Goal: Task Accomplishment & Management: Manage account settings

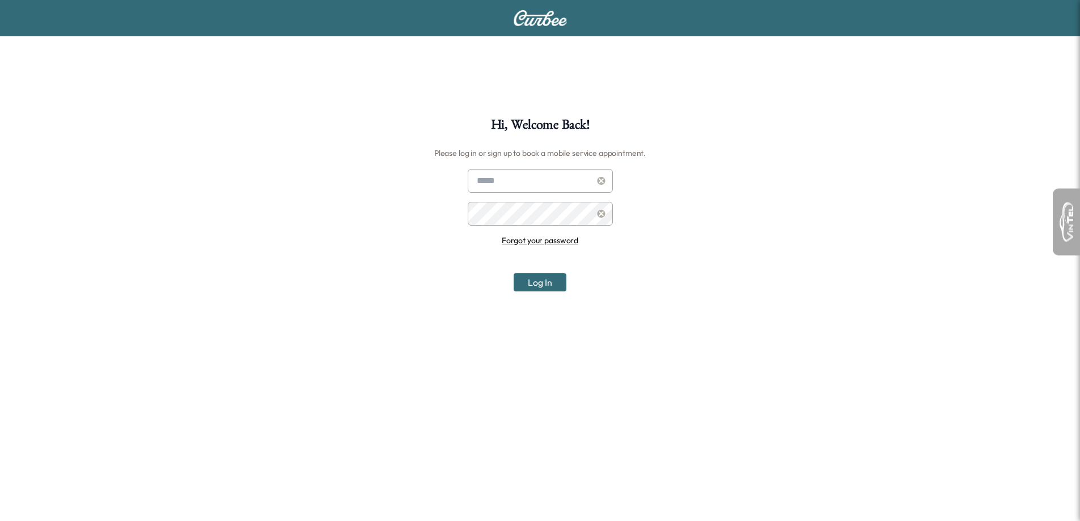
type input "**********"
click at [536, 281] on button "Log In" at bounding box center [540, 282] width 53 height 18
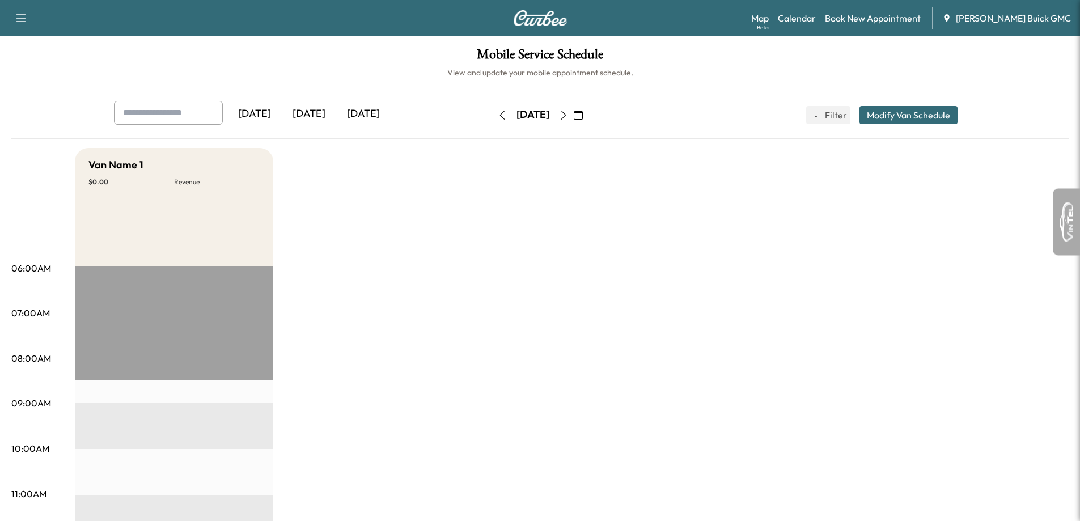
click at [364, 122] on div "[DATE]" at bounding box center [363, 114] width 54 height 26
click at [568, 116] on icon "button" at bounding box center [563, 115] width 9 height 9
click at [573, 116] on button "button" at bounding box center [563, 115] width 19 height 18
click at [568, 116] on icon "button" at bounding box center [563, 115] width 9 height 9
click at [588, 116] on button "button" at bounding box center [578, 115] width 19 height 18
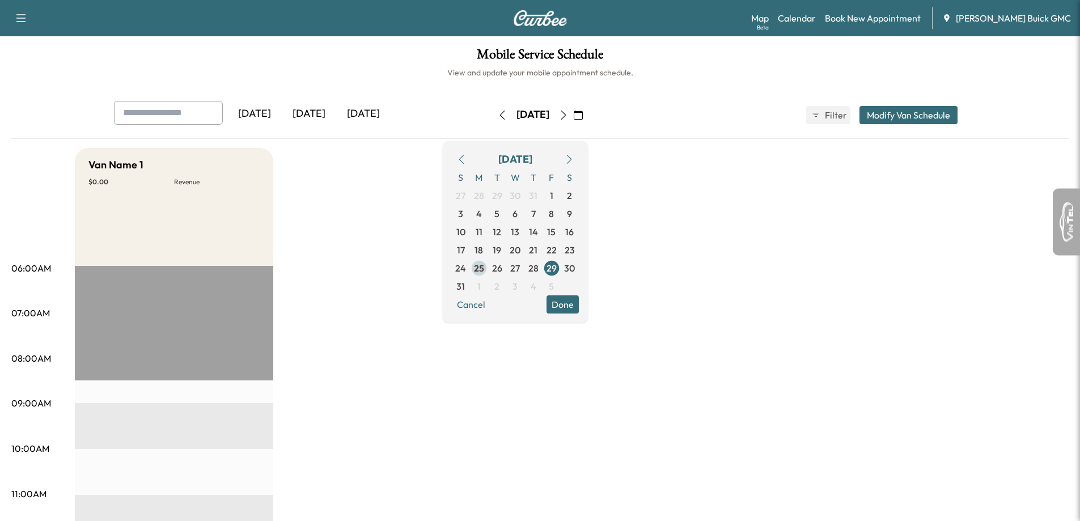
click at [484, 268] on span "25" at bounding box center [479, 268] width 10 height 14
click at [466, 270] on span "24" at bounding box center [460, 268] width 11 height 14
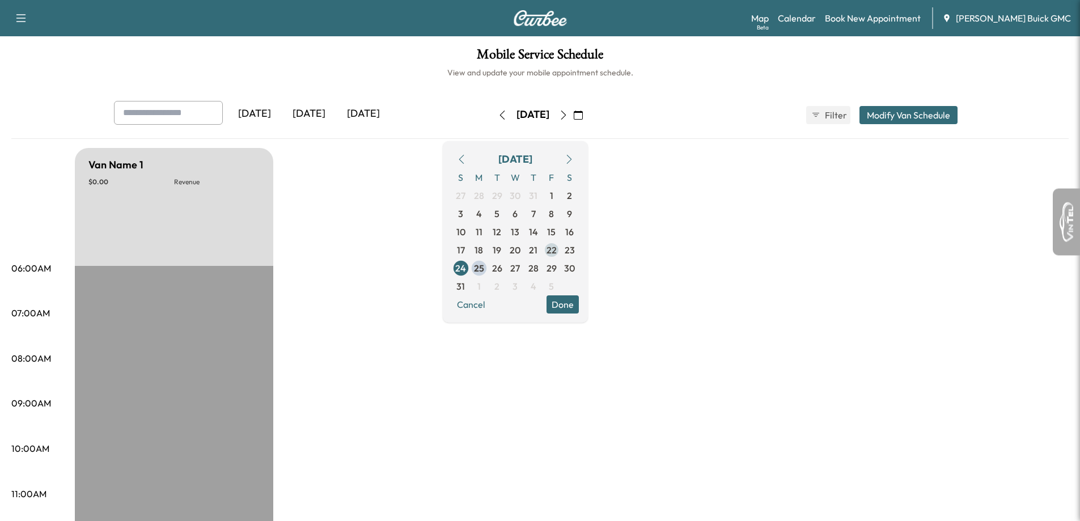
click at [561, 246] on span "22" at bounding box center [552, 250] width 18 height 18
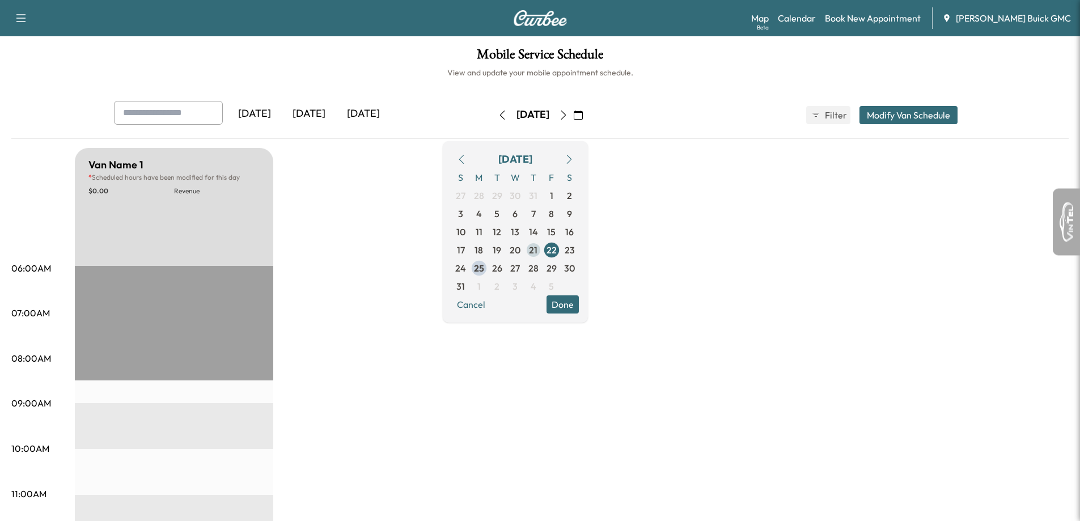
click at [537, 252] on span "21" at bounding box center [533, 250] width 9 height 14
click at [520, 252] on span "20" at bounding box center [515, 250] width 11 height 14
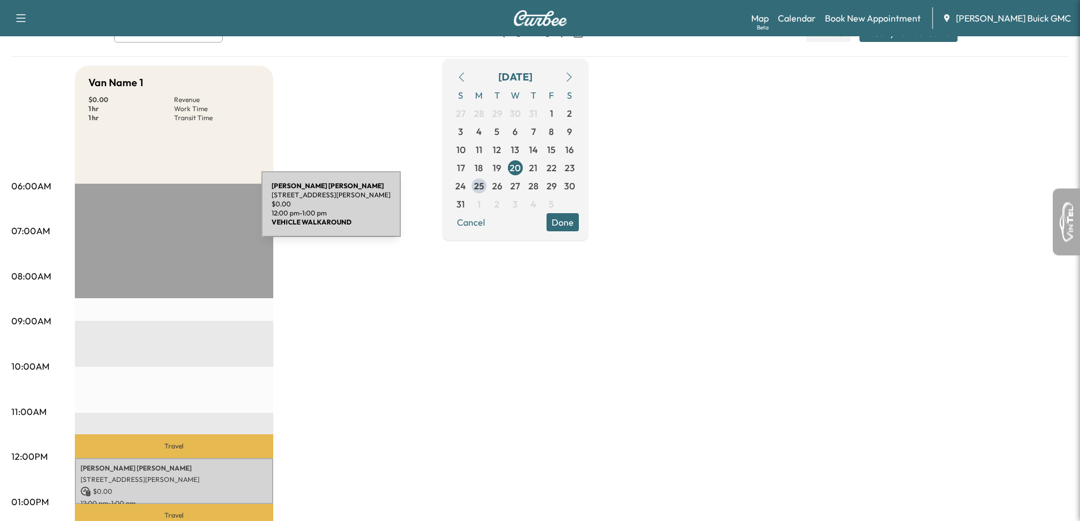
scroll to position [57, 0]
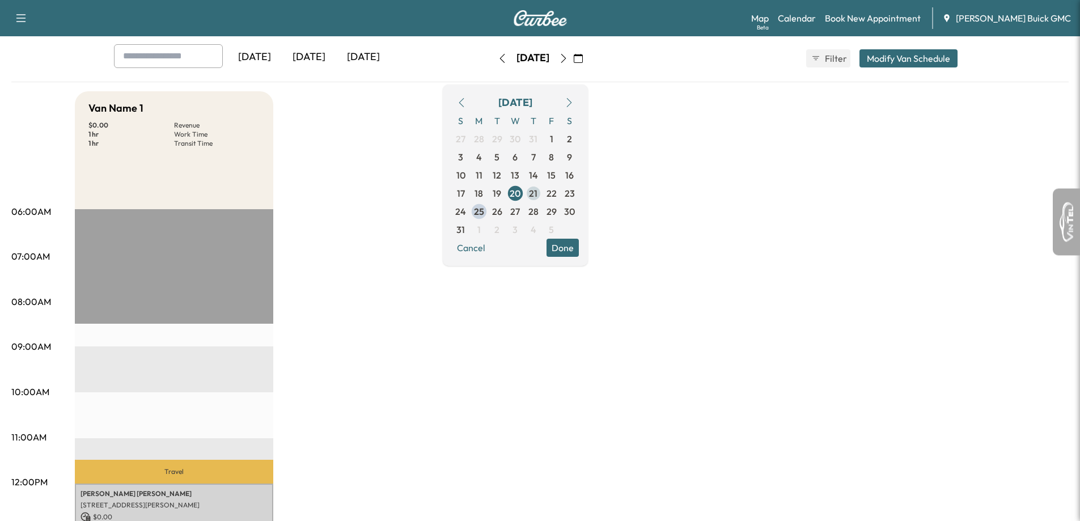
click at [537, 196] on span "21" at bounding box center [533, 194] width 9 height 14
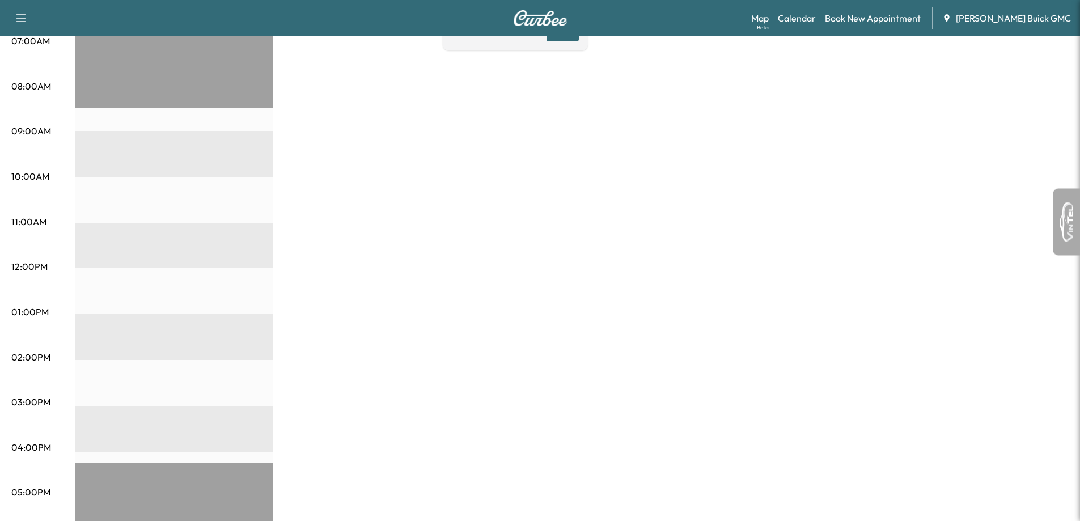
scroll to position [113, 0]
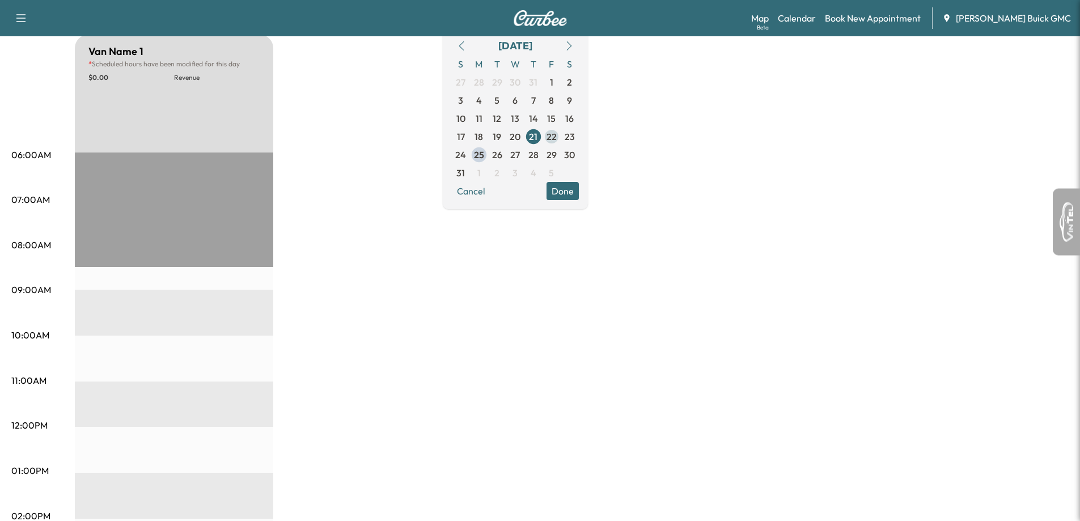
click at [557, 131] on span "22" at bounding box center [552, 137] width 10 height 14
drag, startPoint x: 596, startPoint y: 130, endPoint x: 587, endPoint y: 132, distance: 9.8
click at [575, 130] on span "23" at bounding box center [570, 137] width 10 height 14
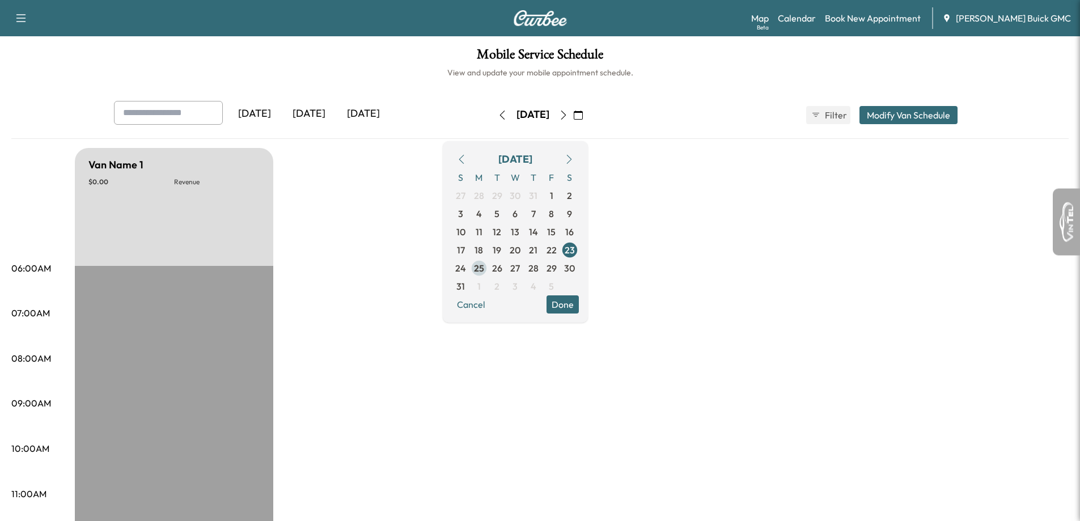
click at [484, 269] on span "25" at bounding box center [479, 268] width 10 height 14
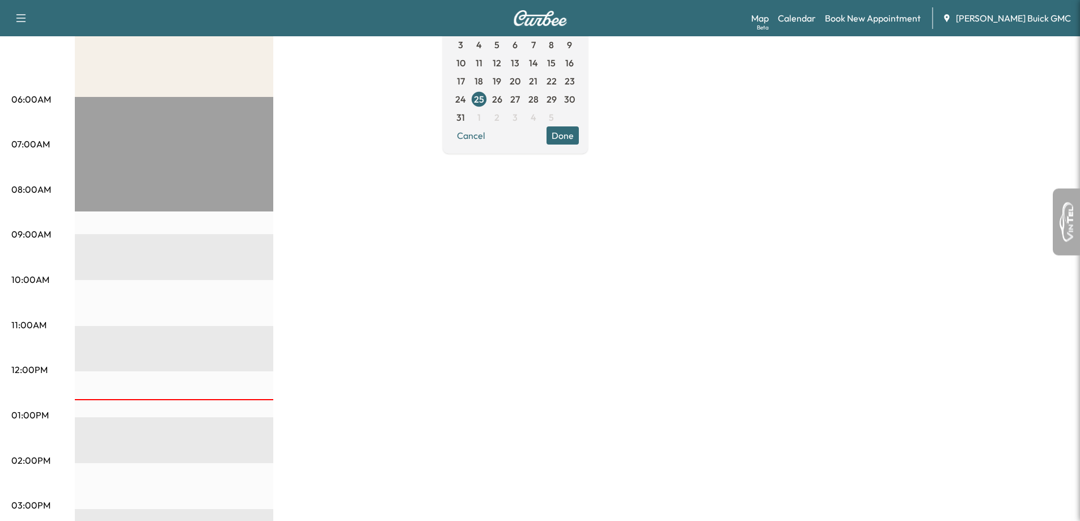
scroll to position [170, 0]
click at [579, 141] on button "Done" at bounding box center [563, 134] width 32 height 18
